Goal: Information Seeking & Learning: Learn about a topic

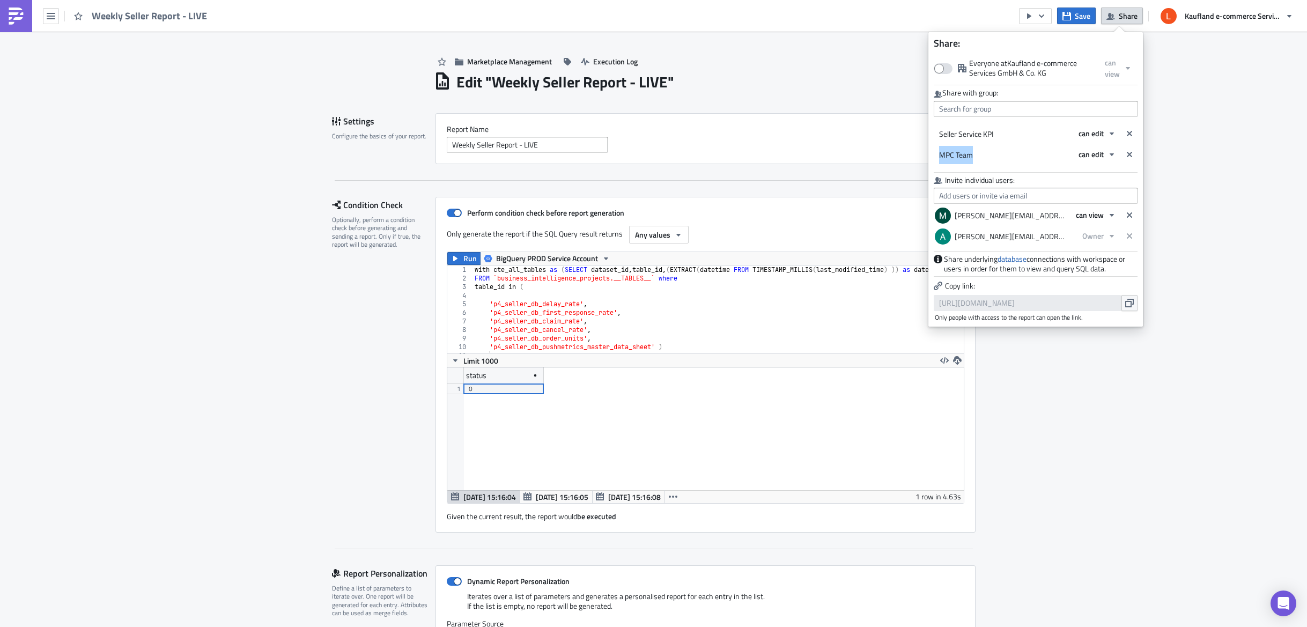
scroll to position [123, 517]
click at [48, 13] on icon "button" at bounding box center [51, 16] width 9 height 6
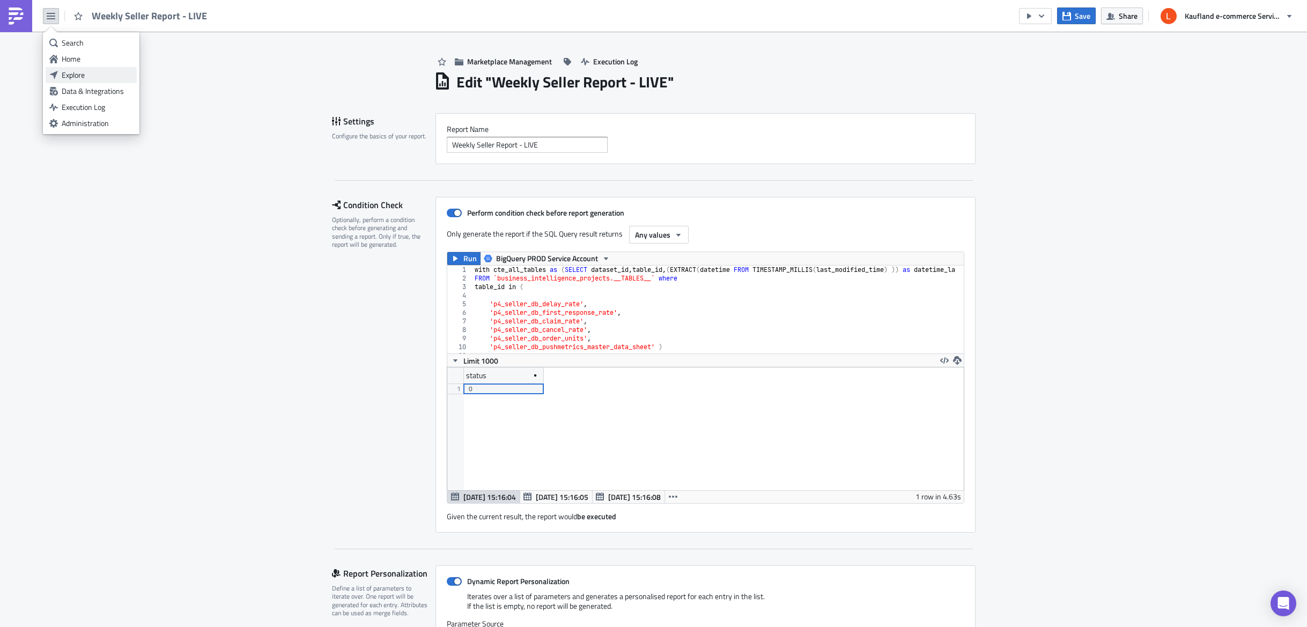
click at [88, 74] on div "Explore" at bounding box center [97, 75] width 71 height 11
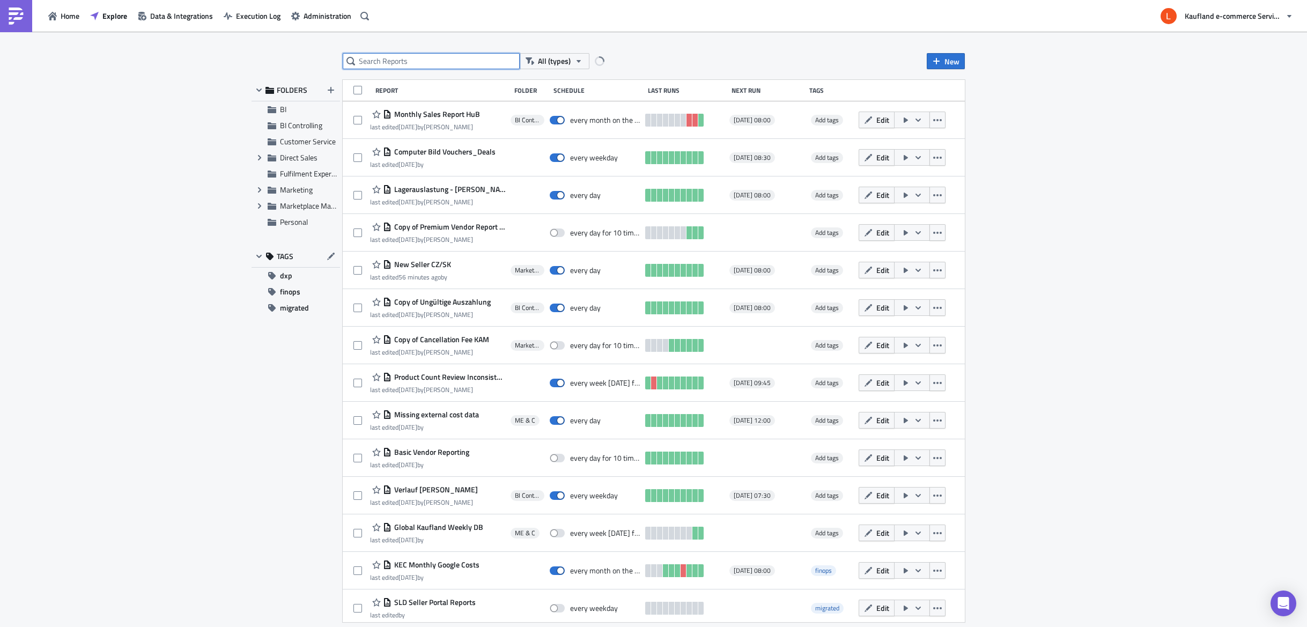
click at [395, 61] on input "text" at bounding box center [431, 61] width 177 height 16
click at [258, 207] on icon "Expand group" at bounding box center [259, 206] width 9 height 9
click at [304, 208] on span "Marketplace Management" at bounding box center [322, 205] width 84 height 11
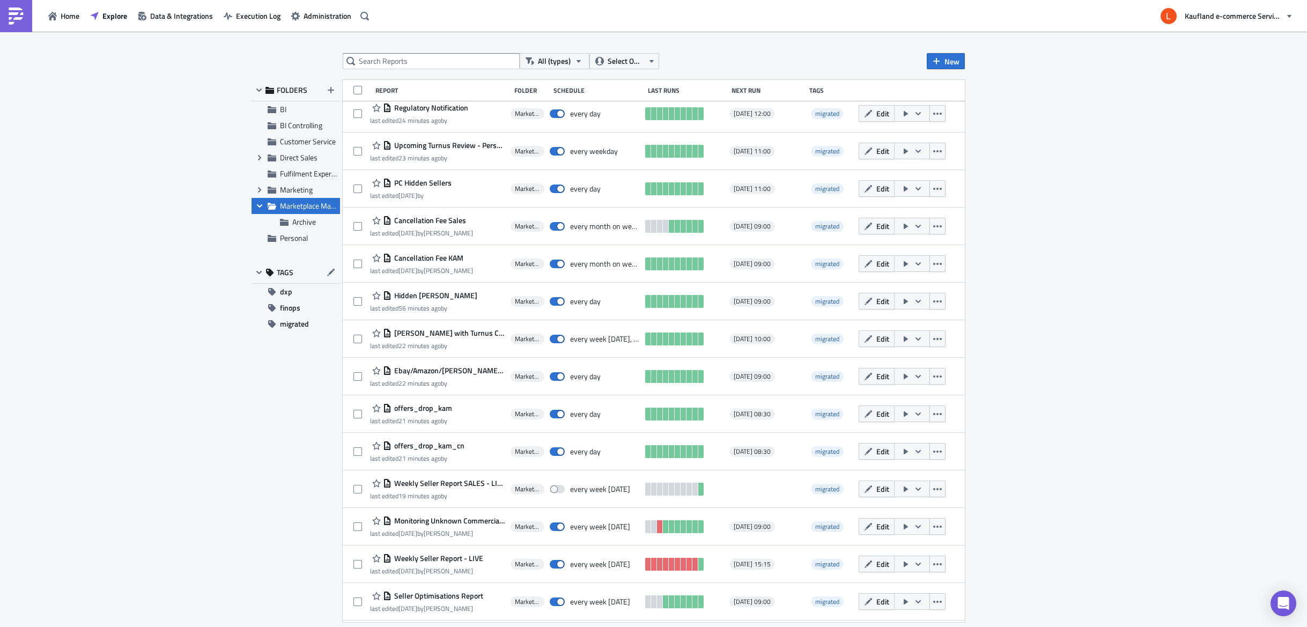
scroll to position [418, 0]
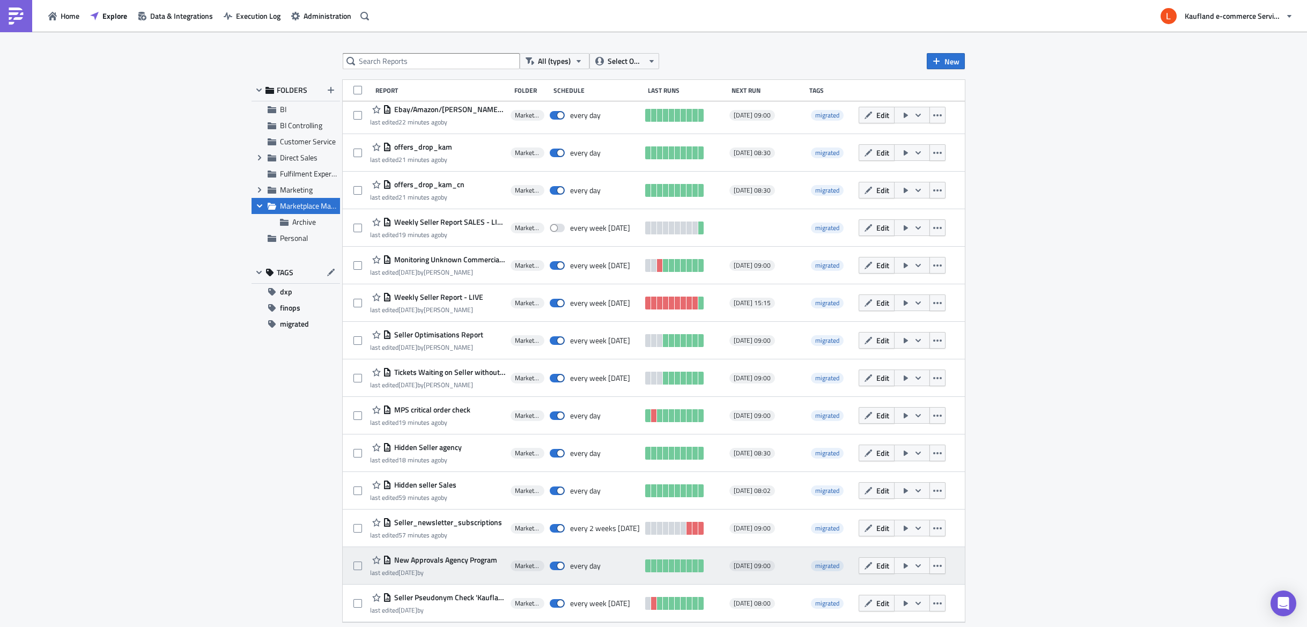
click at [444, 561] on span "New Approvals Agency Program" at bounding box center [445, 560] width 106 height 10
